Goal: Participate in discussion: Engage in conversation with other users on a specific topic

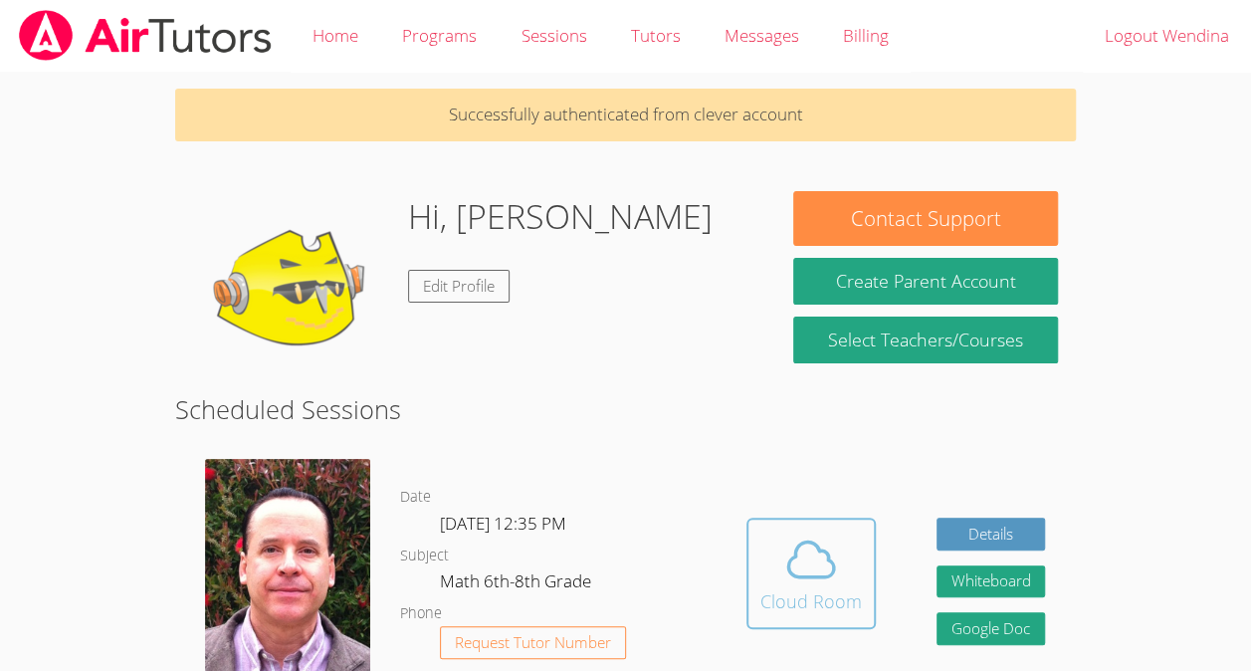
click at [814, 597] on div "Cloud Room" at bounding box center [811, 601] width 102 height 28
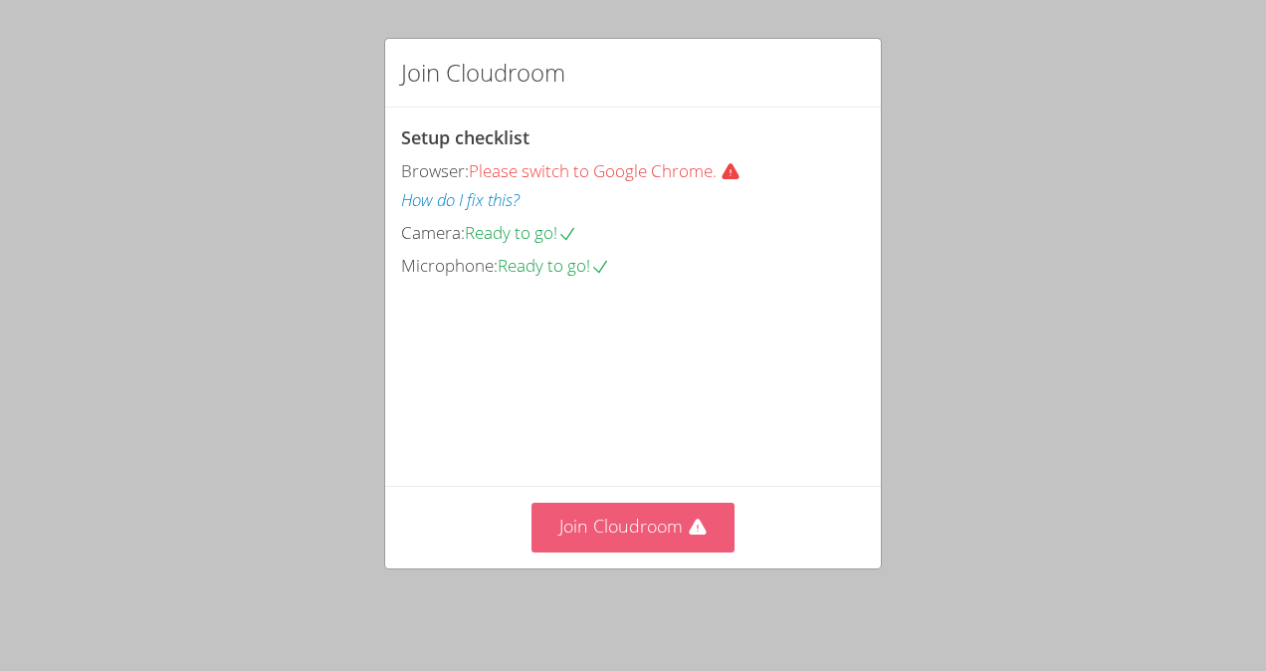
click at [560, 524] on button "Join Cloudroom" at bounding box center [633, 527] width 204 height 49
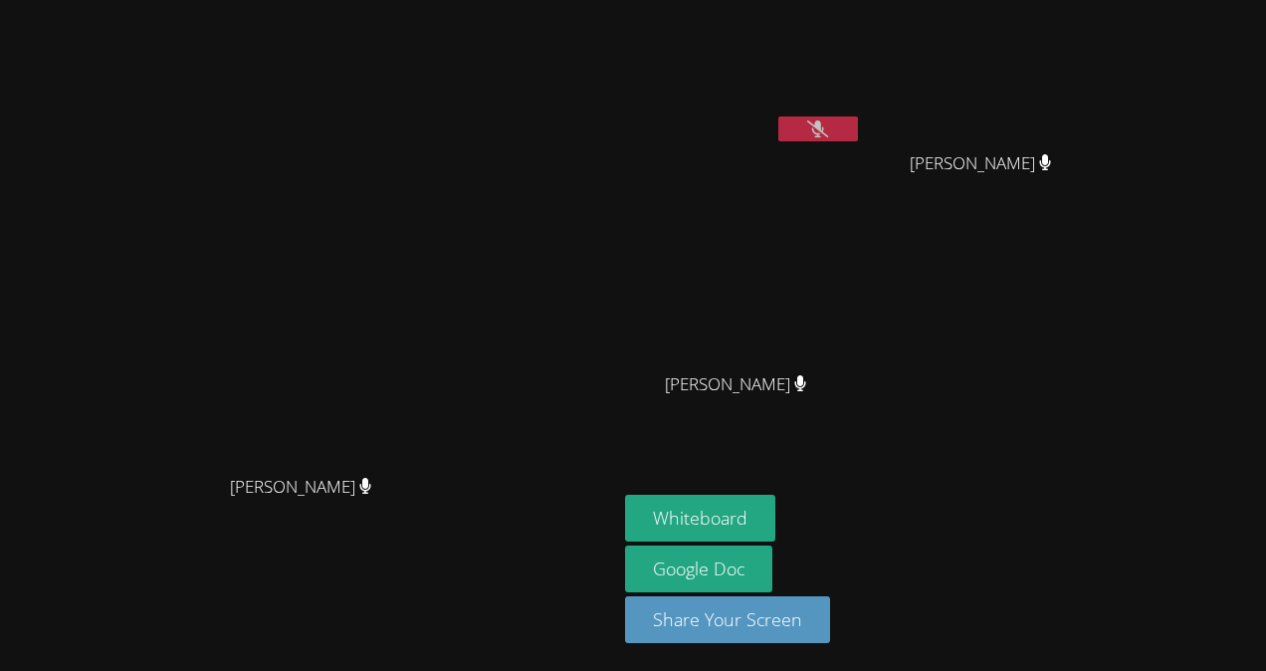
click at [858, 129] on button at bounding box center [818, 128] width 80 height 25
click at [775, 518] on button "Whiteboard" at bounding box center [700, 518] width 150 height 47
click at [858, 127] on button at bounding box center [818, 128] width 80 height 25
click at [223, 423] on video at bounding box center [308, 295] width 299 height 338
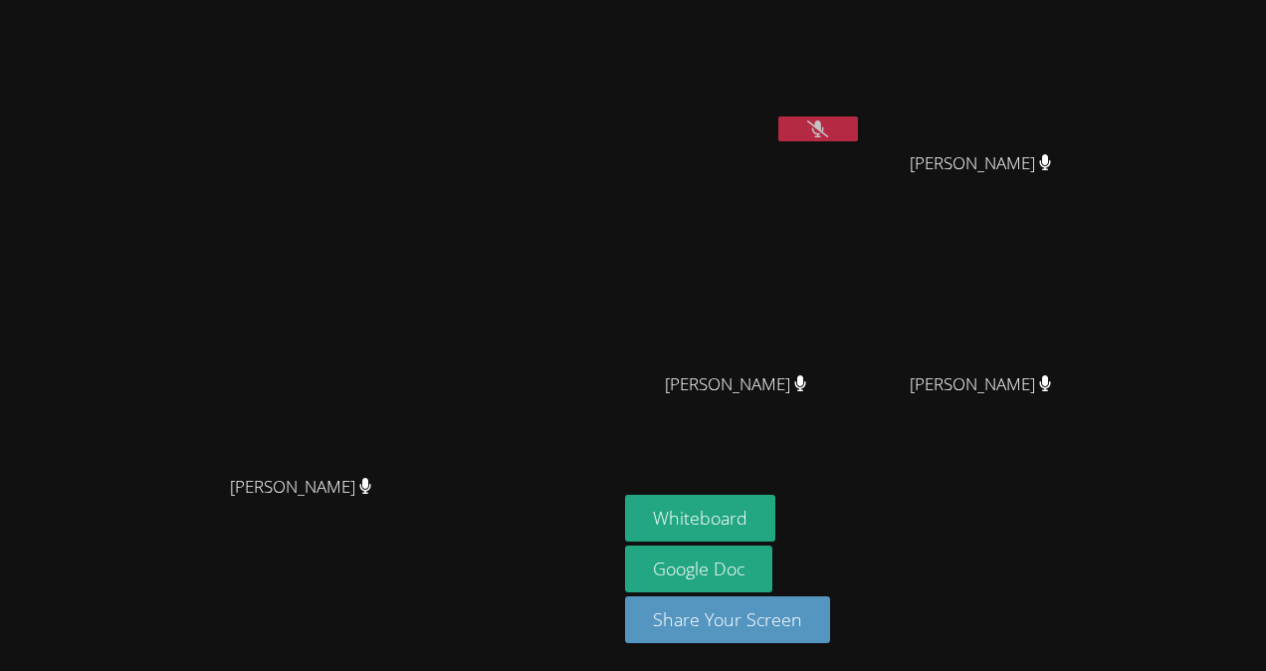
click at [458, 380] on video at bounding box center [308, 295] width 299 height 338
click at [458, 398] on video at bounding box center [308, 295] width 299 height 338
click at [185, 337] on video at bounding box center [308, 295] width 299 height 338
click at [185, 210] on video at bounding box center [308, 295] width 299 height 338
click at [261, 276] on video at bounding box center [308, 295] width 299 height 338
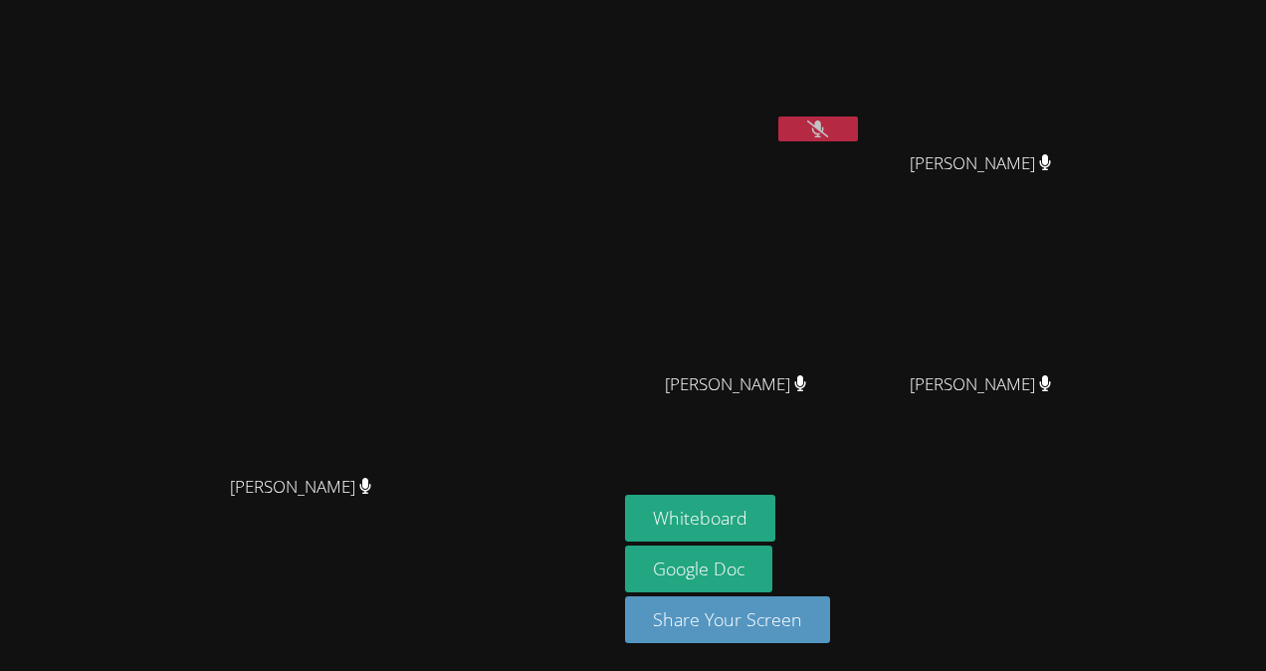
click at [316, 287] on video at bounding box center [308, 295] width 299 height 338
click at [458, 465] on video at bounding box center [308, 295] width 299 height 338
click at [828, 123] on icon at bounding box center [817, 128] width 21 height 17
click at [862, 70] on video at bounding box center [743, 74] width 237 height 133
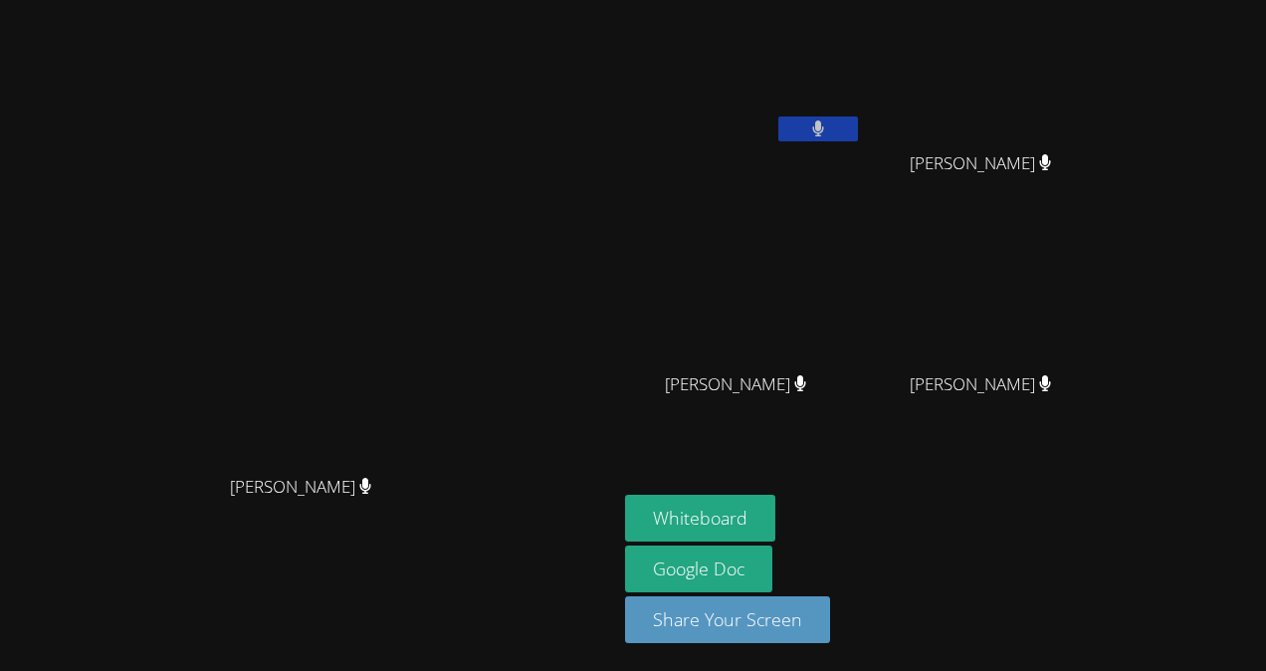
click at [862, 73] on video at bounding box center [743, 74] width 237 height 133
click at [1107, 115] on video at bounding box center [988, 74] width 237 height 133
click at [862, 303] on video at bounding box center [743, 295] width 237 height 133
click at [862, 72] on video at bounding box center [743, 74] width 237 height 133
click at [862, 107] on video at bounding box center [743, 74] width 237 height 133
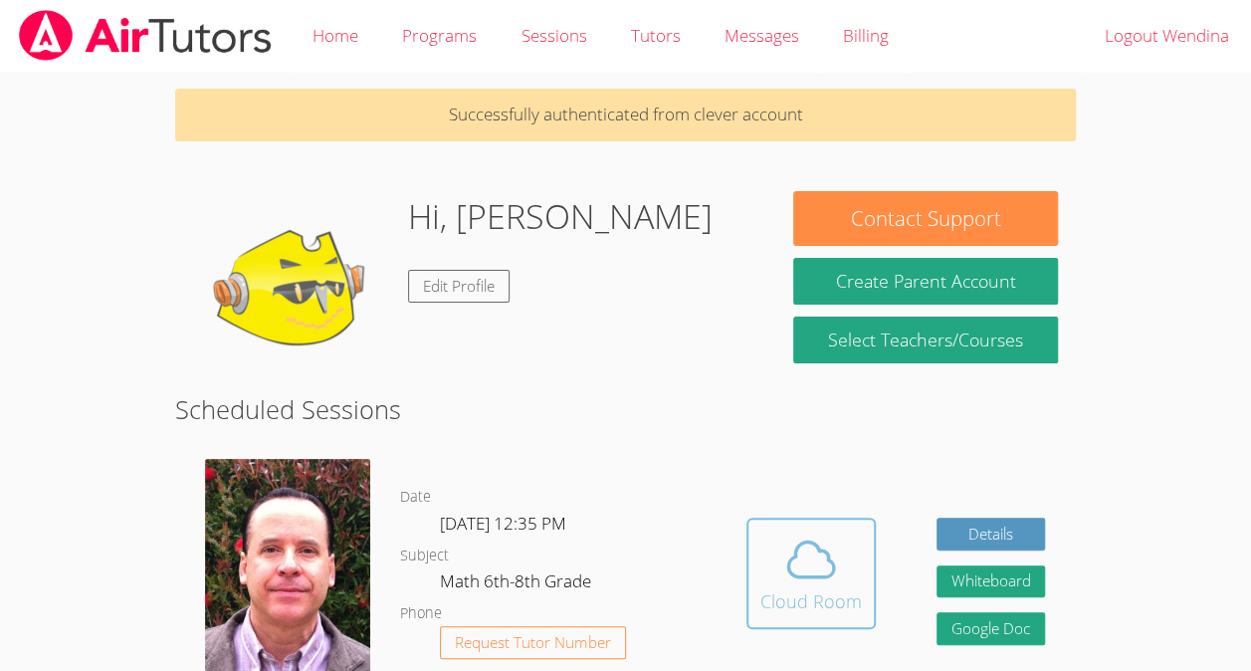
click at [799, 572] on icon at bounding box center [811, 559] width 56 height 56
click at [825, 561] on icon at bounding box center [811, 559] width 56 height 56
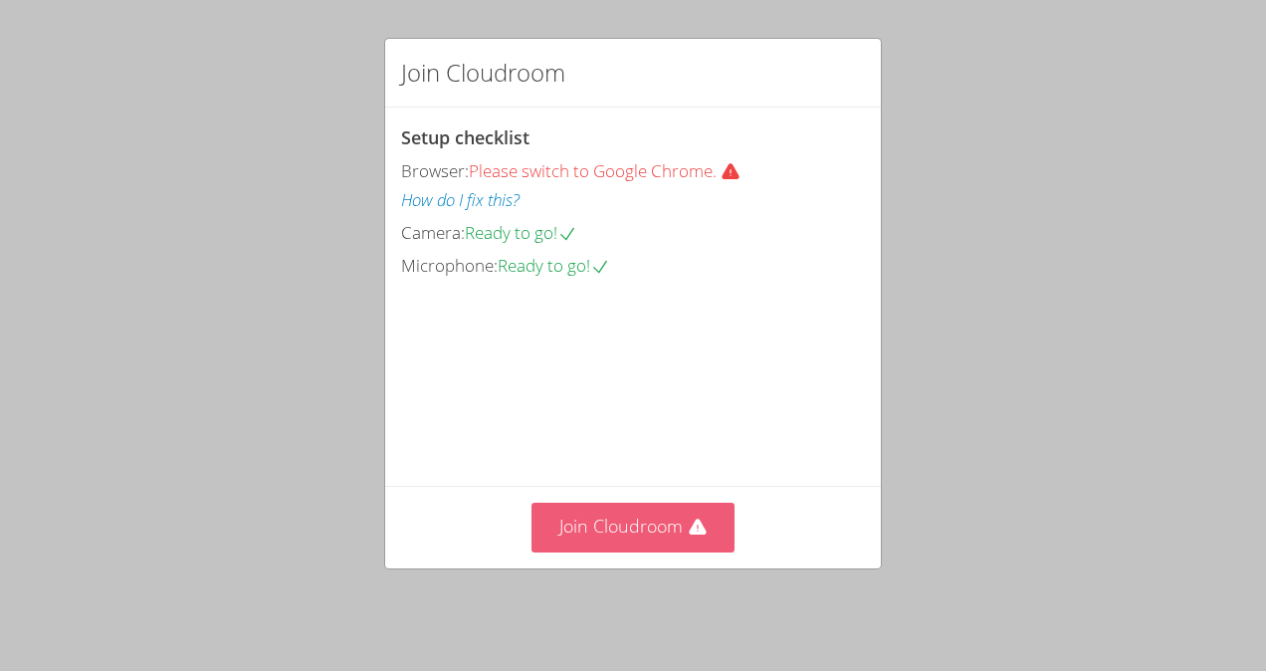
click at [623, 517] on button "Join Cloudroom" at bounding box center [633, 527] width 204 height 49
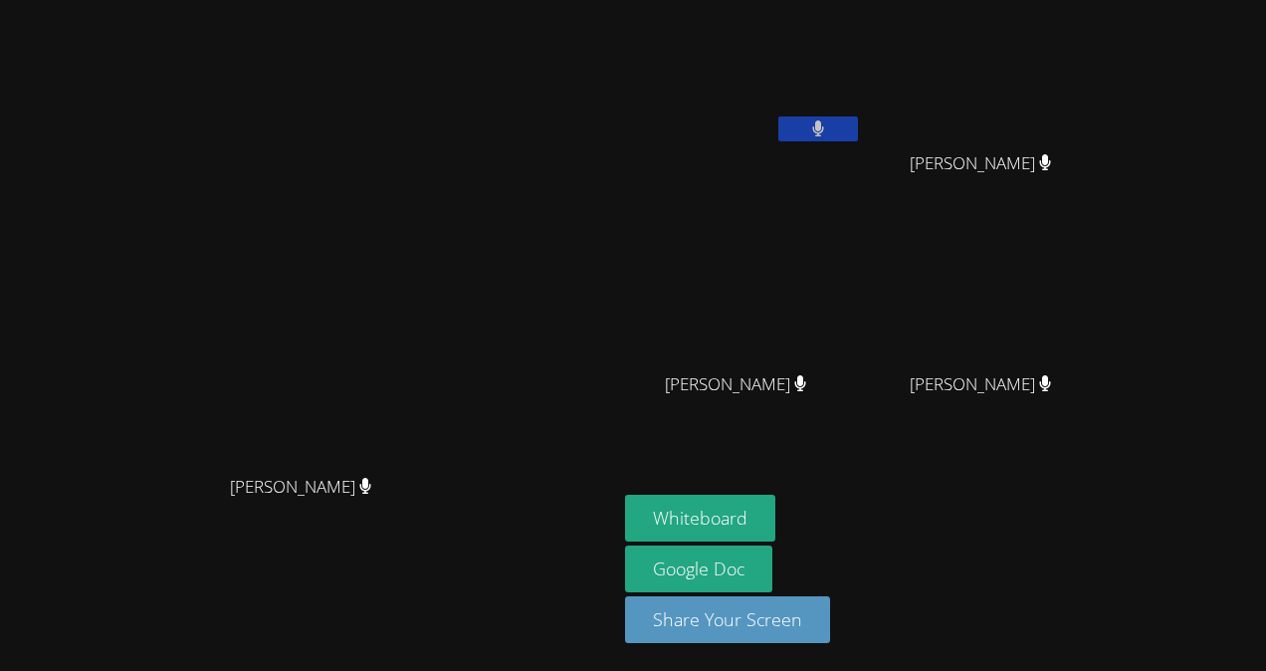
click at [858, 118] on button at bounding box center [818, 128] width 80 height 25
click at [828, 130] on icon at bounding box center [817, 128] width 21 height 17
click at [862, 30] on video at bounding box center [743, 74] width 237 height 133
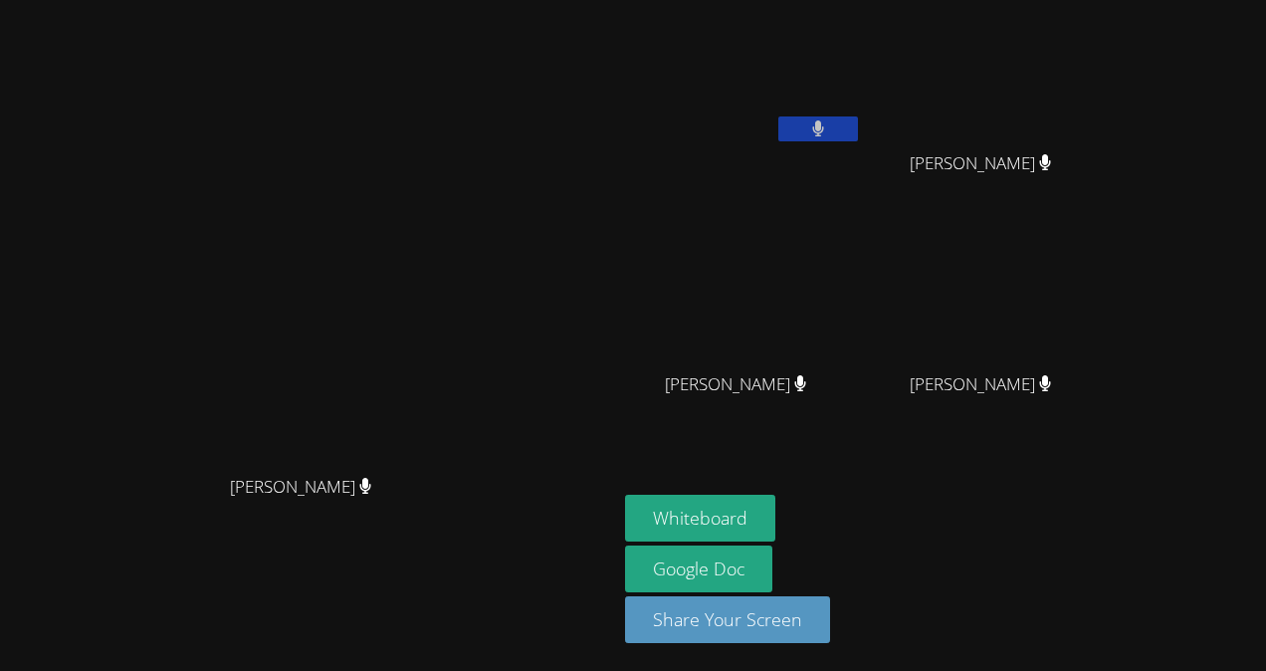
click at [862, 30] on video at bounding box center [743, 74] width 237 height 133
click at [862, 94] on video at bounding box center [743, 74] width 237 height 133
click at [862, 88] on video at bounding box center [743, 74] width 237 height 133
click at [862, 114] on video at bounding box center [743, 74] width 237 height 133
click at [862, 58] on video at bounding box center [743, 74] width 237 height 133
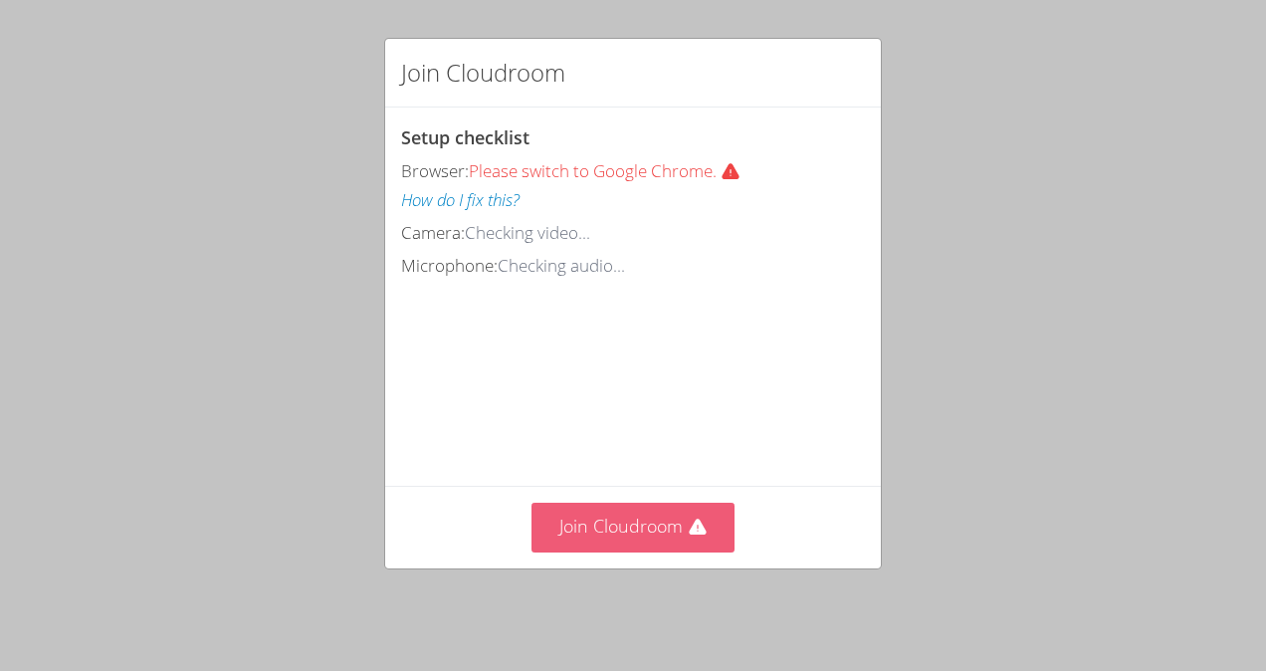
click at [637, 551] on button "Join Cloudroom" at bounding box center [633, 527] width 204 height 49
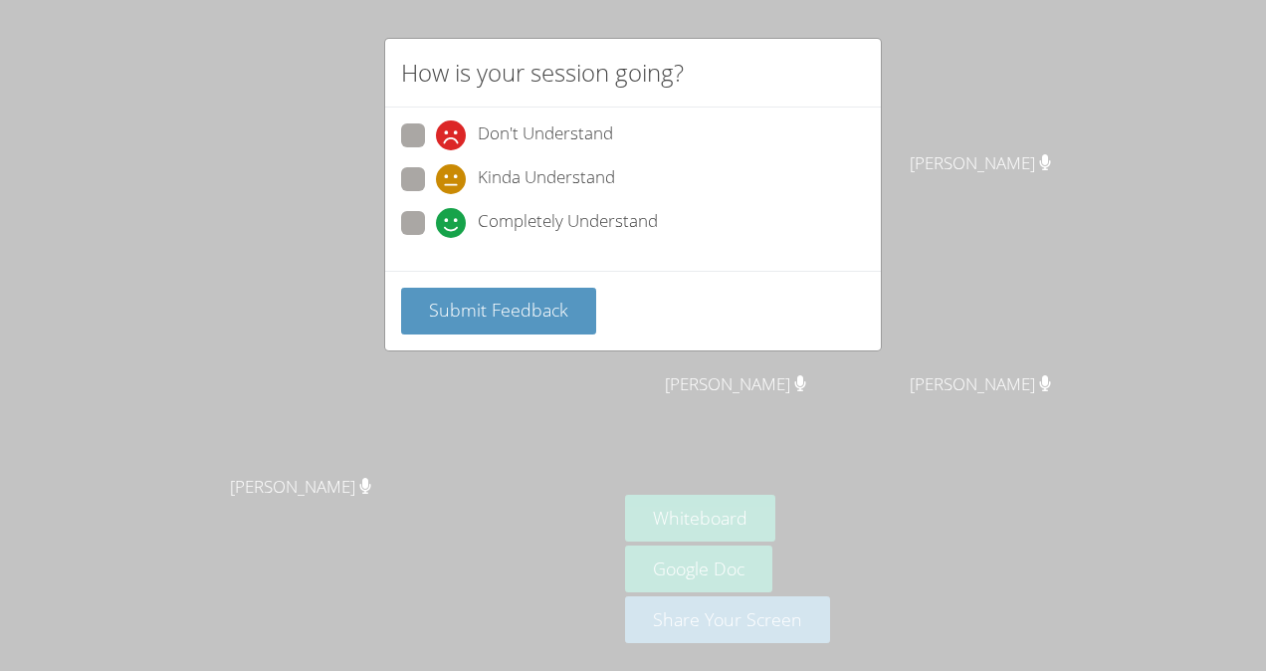
click at [700, 180] on div "Kinda Understand" at bounding box center [633, 185] width 464 height 36
click at [436, 194] on span at bounding box center [436, 194] width 0 height 0
click at [436, 177] on input "Kinda Understand" at bounding box center [444, 175] width 17 height 17
radio input "true"
click at [526, 316] on span "Submit Feedback" at bounding box center [498, 310] width 139 height 24
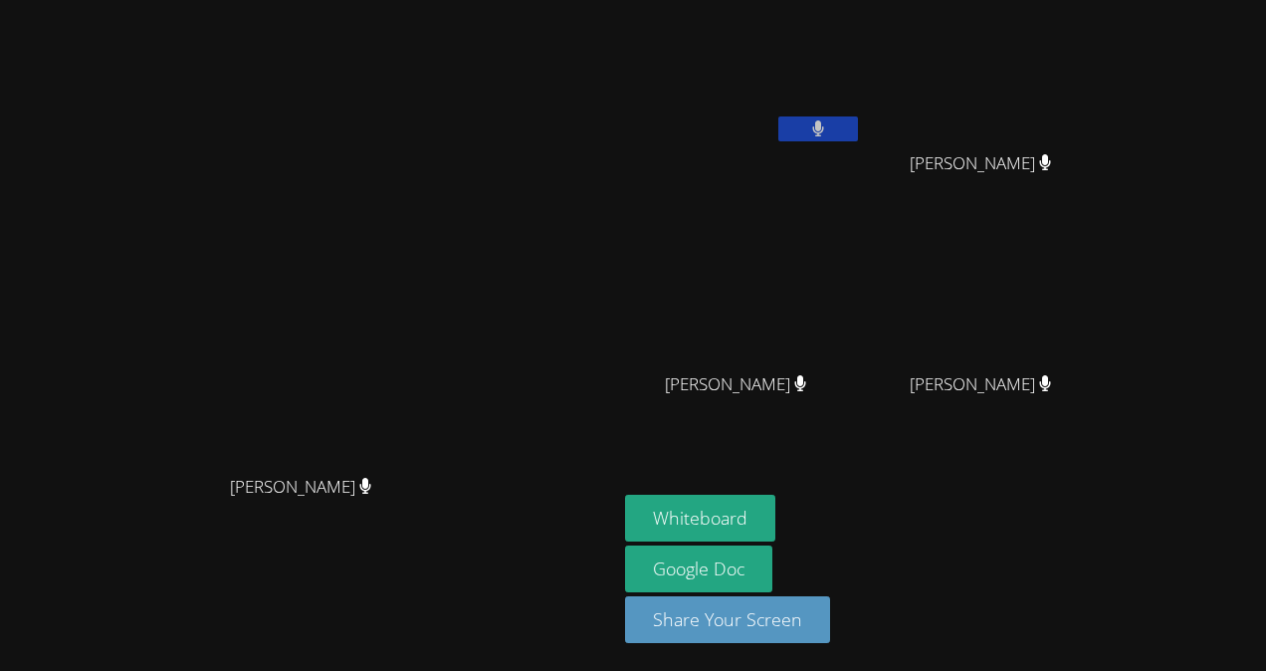
click at [0, 567] on main "[PERSON_NAME] [PERSON_NAME]" at bounding box center [308, 335] width 617 height 671
click at [1107, 280] on video at bounding box center [988, 295] width 237 height 133
click at [159, 376] on video at bounding box center [308, 295] width 299 height 338
click at [862, 395] on div "[PERSON_NAME]" at bounding box center [743, 402] width 237 height 80
drag, startPoint x: 8, startPoint y: 376, endPoint x: 943, endPoint y: 400, distance: 935.8
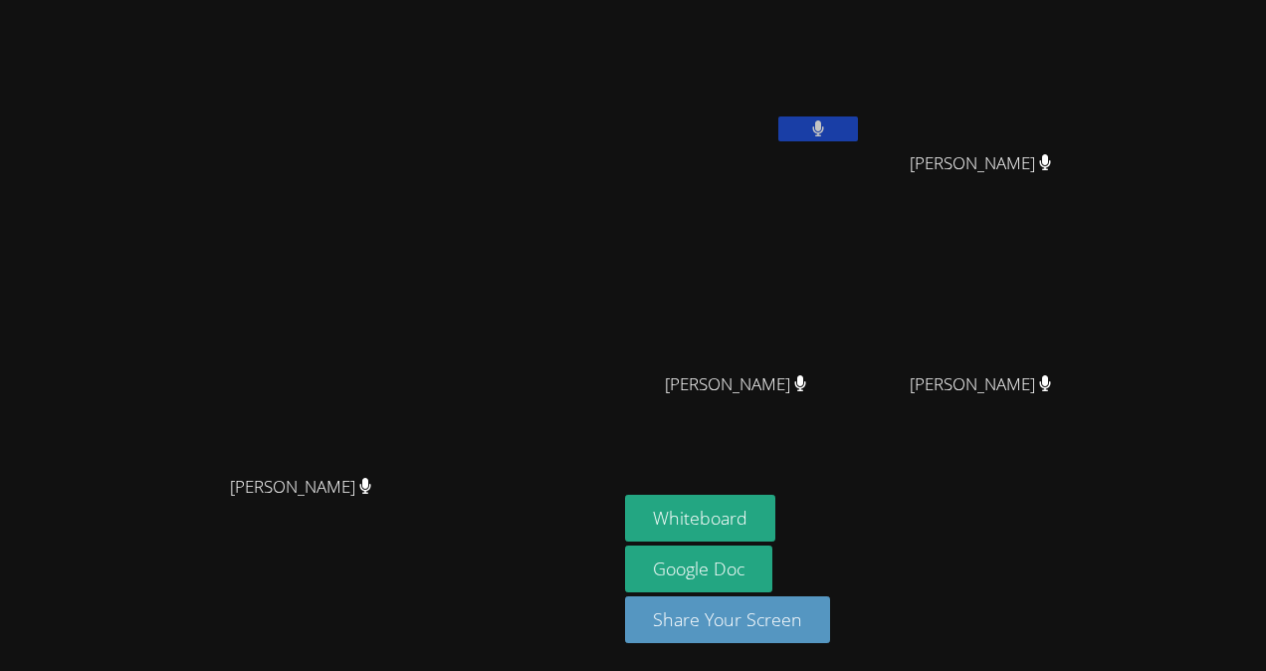
click at [862, 400] on div "[PERSON_NAME]" at bounding box center [743, 402] width 237 height 80
drag, startPoint x: 943, startPoint y: 400, endPoint x: 939, endPoint y: 430, distance: 30.1
click at [862, 430] on div "[PERSON_NAME]" at bounding box center [743, 402] width 237 height 80
